Goal: Transaction & Acquisition: Book appointment/travel/reservation

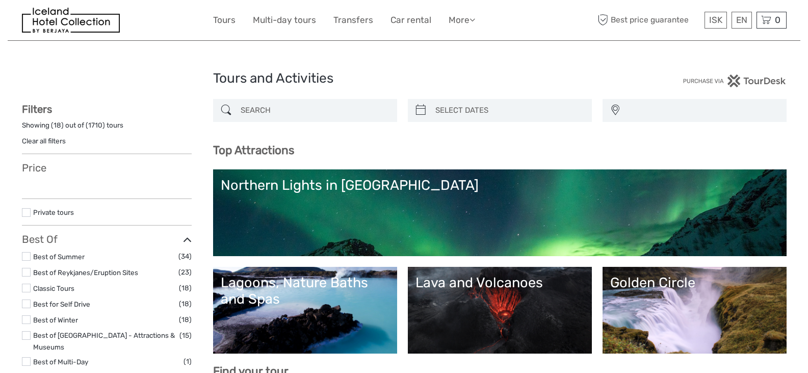
select select
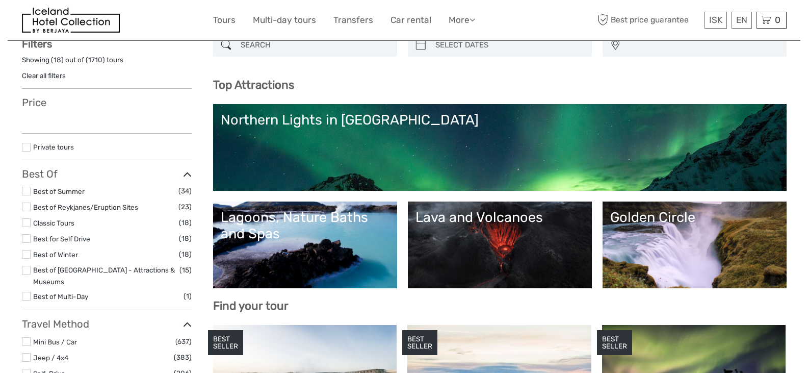
select select
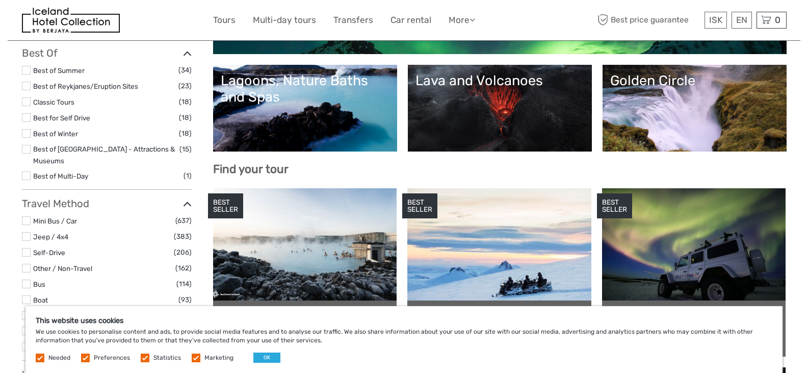
scroll to position [202, 0]
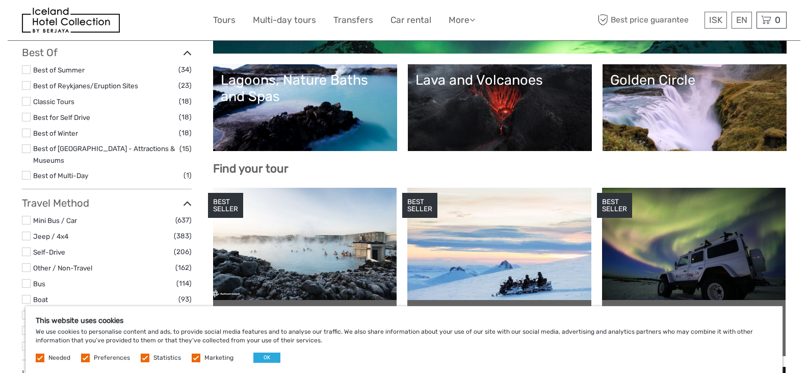
click at [212, 359] on label "Marketing" at bounding box center [218, 357] width 29 height 9
click at [0, 0] on input "checkbox" at bounding box center [0, 0] width 0 height 0
click at [163, 354] on label "Statistics" at bounding box center [167, 357] width 28 height 9
click at [0, 0] on input "checkbox" at bounding box center [0, 0] width 0 height 0
click at [111, 357] on label "Preferences" at bounding box center [112, 357] width 36 height 9
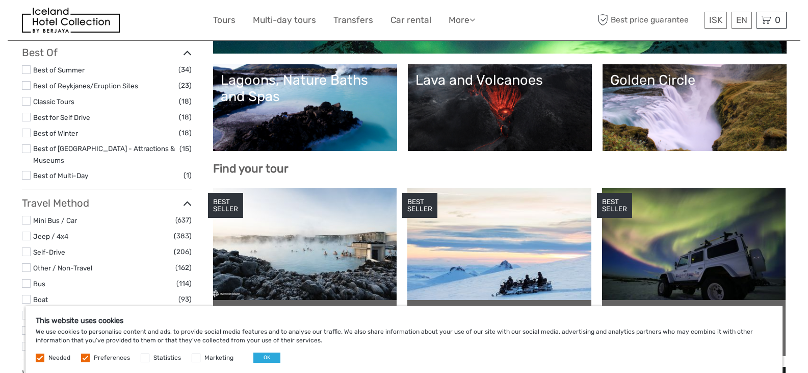
click at [0, 0] on input "checkbox" at bounding box center [0, 0] width 0 height 0
click at [56, 357] on label "Needed" at bounding box center [59, 357] width 22 height 9
click at [261, 359] on button "OK" at bounding box center [266, 357] width 27 height 10
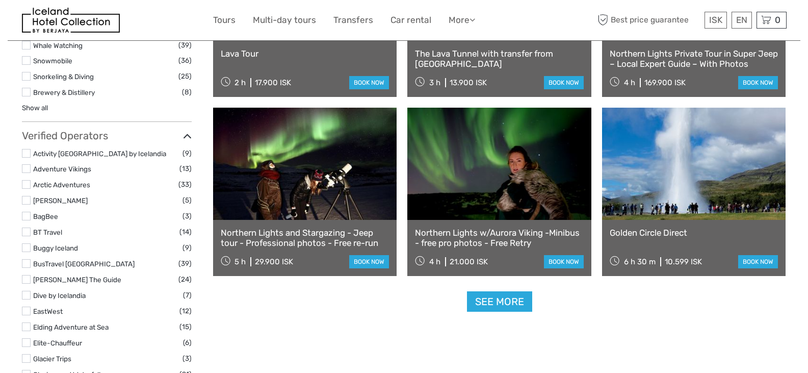
scroll to position [1182, 0]
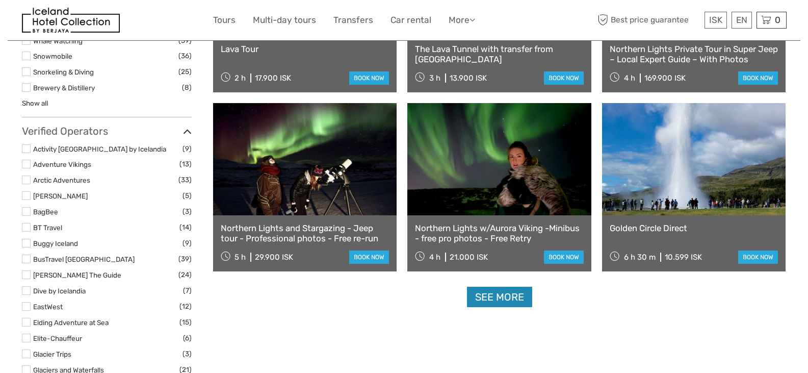
click at [499, 298] on link "See more" at bounding box center [499, 296] width 65 height 21
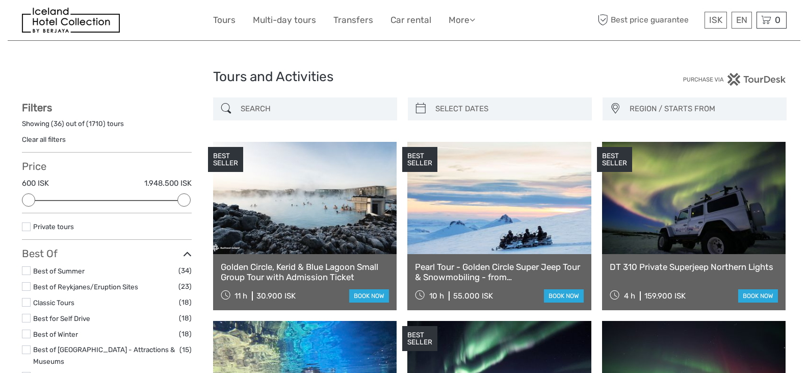
scroll to position [0, 0]
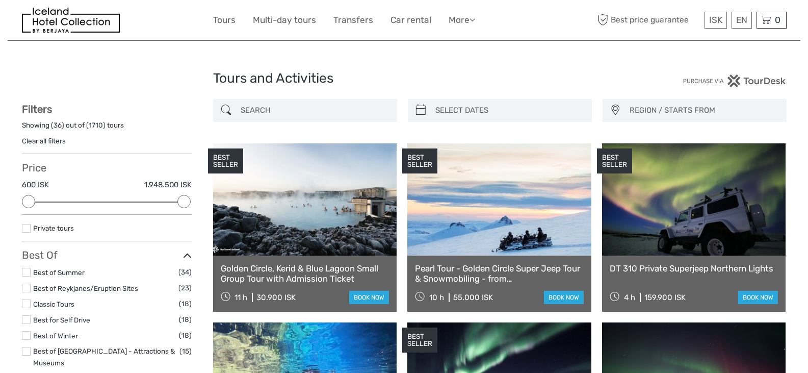
click at [63, 330] on label "Best of Winter" at bounding box center [106, 336] width 146 height 12
click at [0, 0] on input "checkbox" at bounding box center [0, 0] width 0 height 0
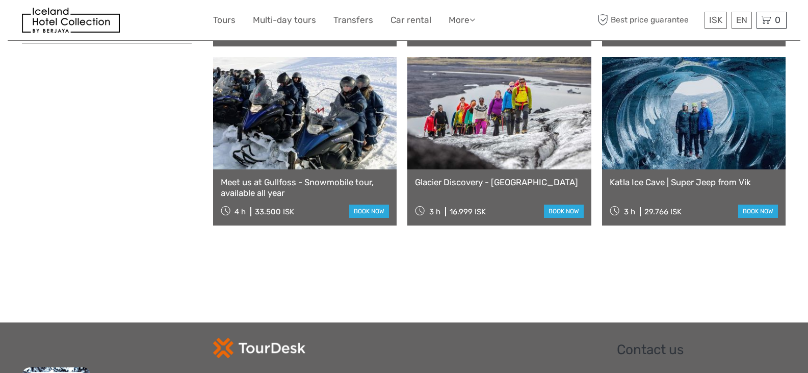
scroll to position [1002, 0]
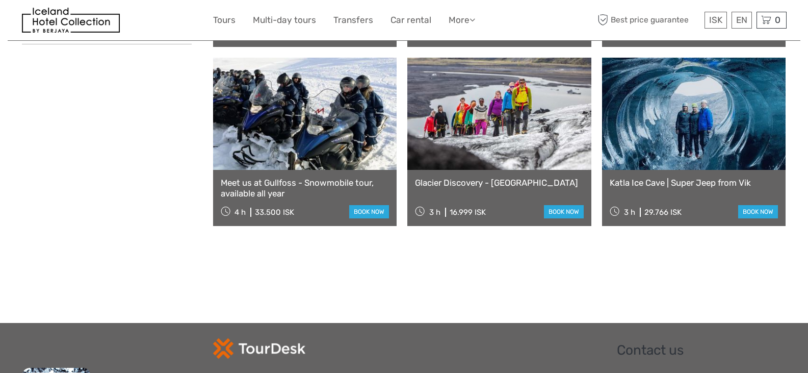
click at [676, 157] on link at bounding box center [694, 114] width 184 height 112
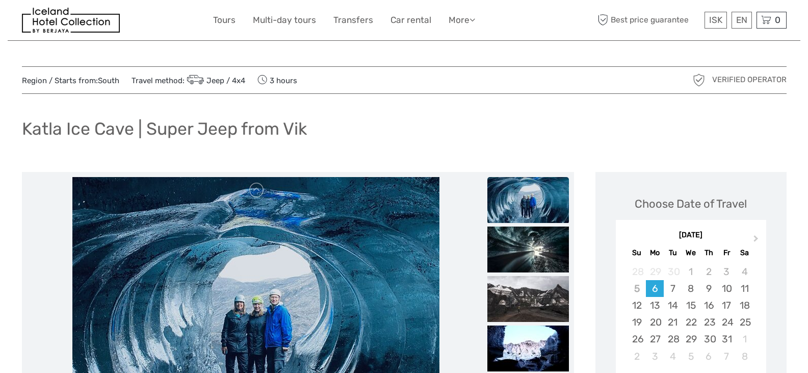
scroll to position [122, 0]
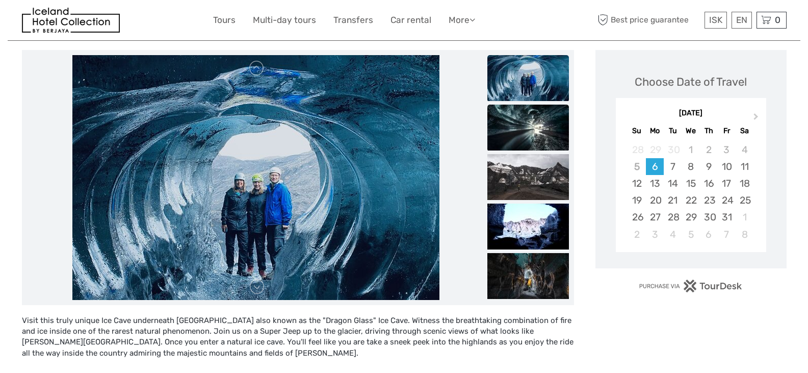
click at [534, 121] on img at bounding box center [528, 128] width 82 height 46
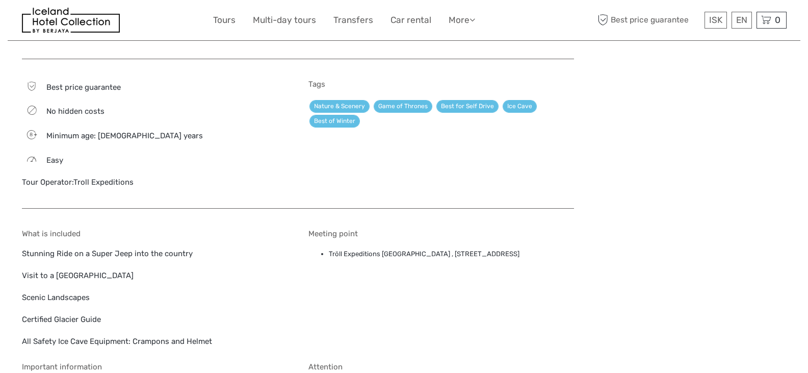
scroll to position [453, 0]
